Goal: Information Seeking & Learning: Learn about a topic

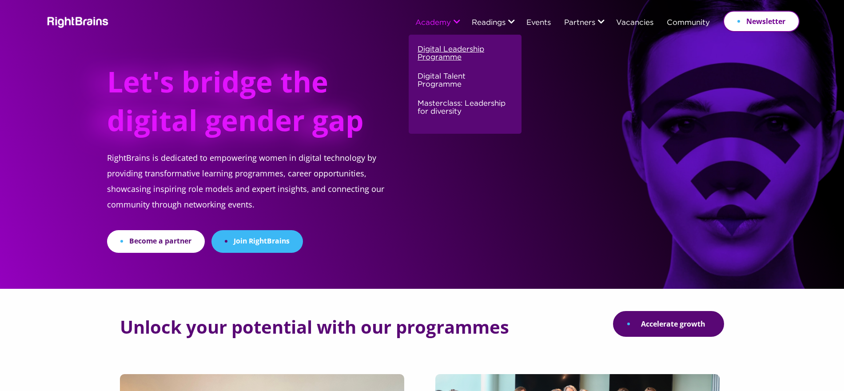
click at [430, 51] on link "Digital Leadership Programme" at bounding box center [464, 57] width 93 height 27
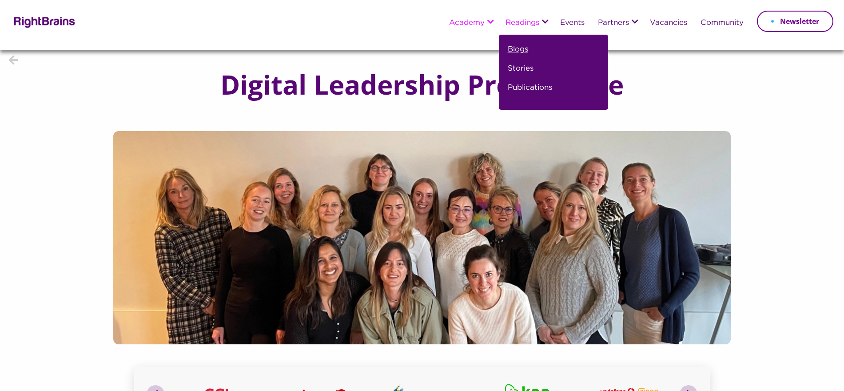
click at [513, 51] on link "Blogs" at bounding box center [518, 53] width 20 height 19
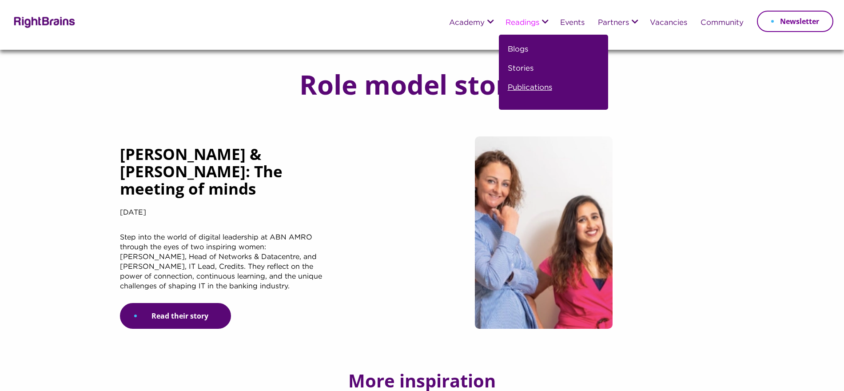
click at [524, 86] on link "Publications" at bounding box center [530, 91] width 44 height 19
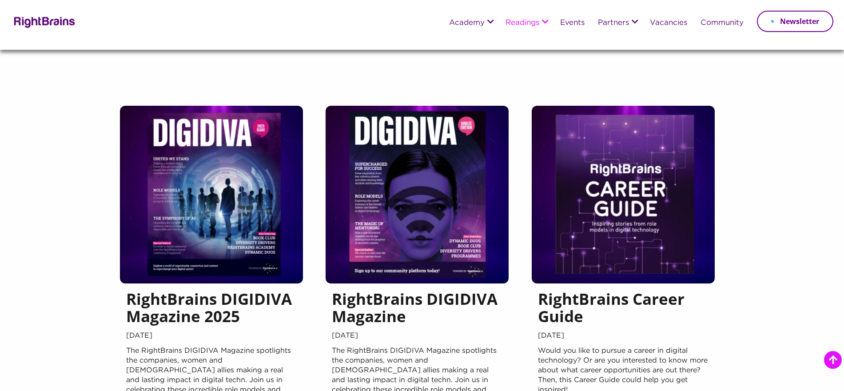
scroll to position [91, 0]
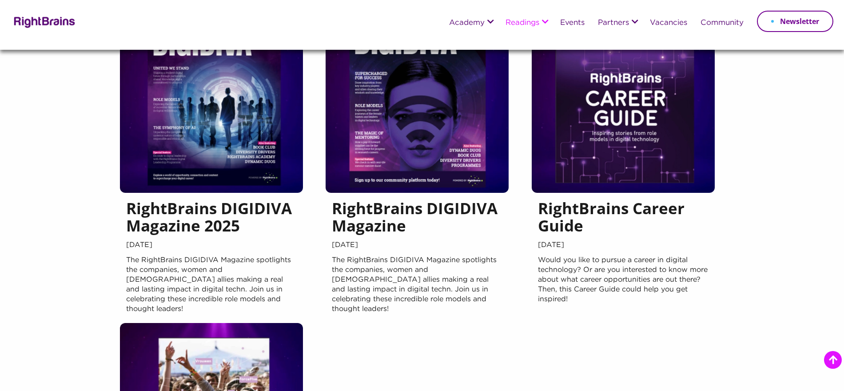
click at [241, 208] on h5 "RightBrains DIGIDIVA Magazine 2025" at bounding box center [211, 218] width 171 height 39
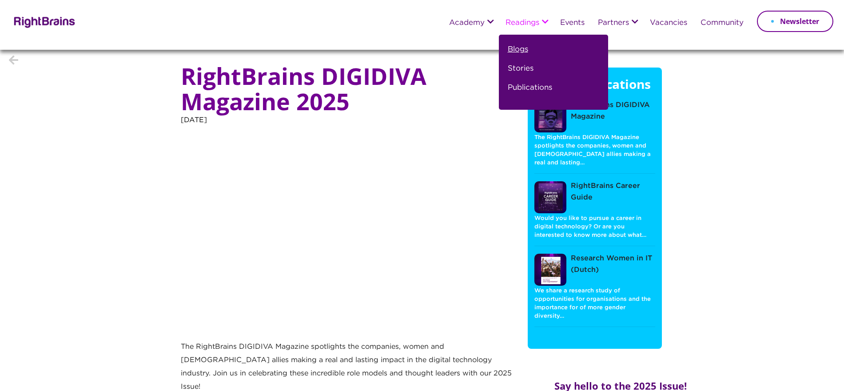
click at [519, 52] on link "Blogs" at bounding box center [518, 53] width 20 height 19
